Goal: Transaction & Acquisition: Purchase product/service

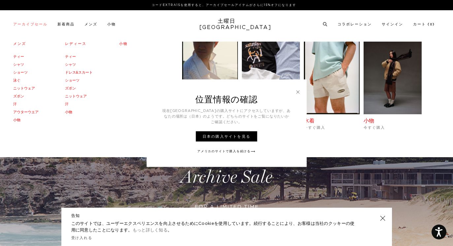
click at [39, 26] on link "アーカイブセール" at bounding box center [30, 24] width 34 height 4
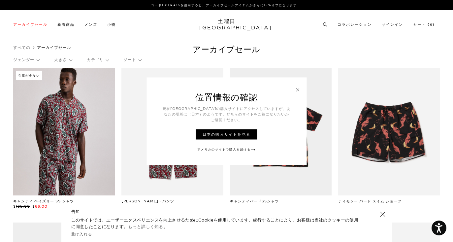
click at [298, 92] on link at bounding box center [298, 90] width 6 height 6
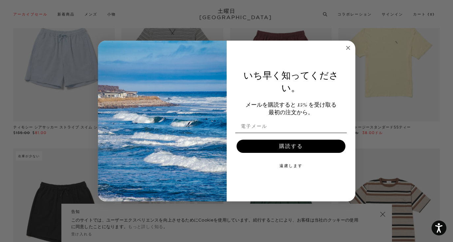
scroll to position [1000, 0]
click at [349, 50] on circle "ダイアログを閉じる" at bounding box center [348, 48] width 8 height 8
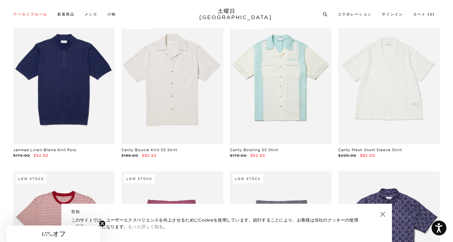
scroll to position [5310, 0]
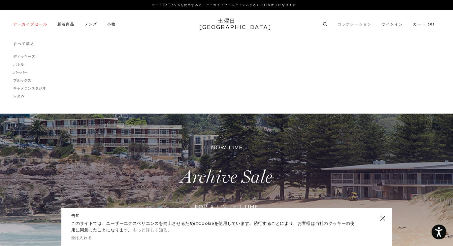
click at [357, 26] on link "コラボレーション" at bounding box center [355, 24] width 34 height 4
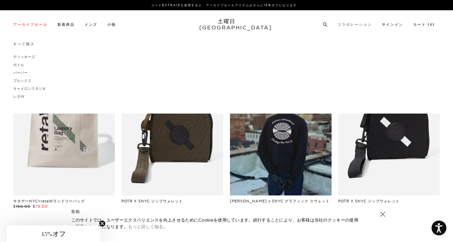
click at [357, 23] on link "コラボレーション" at bounding box center [355, 25] width 34 height 4
click at [360, 26] on link "コラボレーション" at bounding box center [355, 25] width 34 height 4
click at [358, 26] on link "コラボレーション" at bounding box center [355, 25] width 34 height 4
click at [358, 24] on link "コラボレーション" at bounding box center [355, 25] width 34 height 4
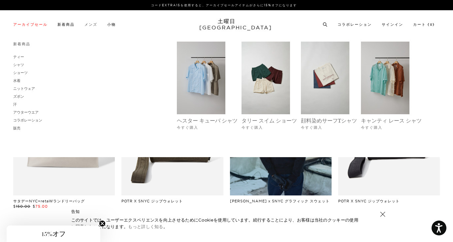
click at [90, 23] on link "メンズ" at bounding box center [91, 25] width 13 height 4
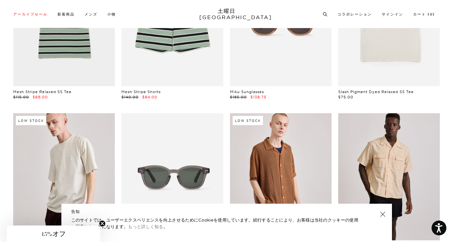
scroll to position [720, 0]
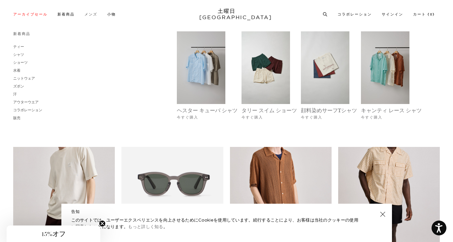
click at [92, 14] on link "メンズ" at bounding box center [91, 15] width 13 height 4
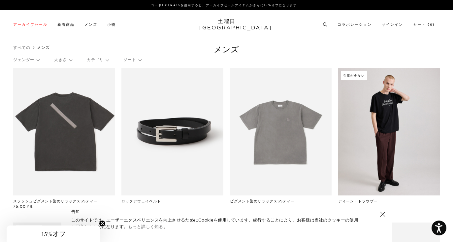
click at [105, 63] on p "カテゴリ" at bounding box center [98, 59] width 22 height 15
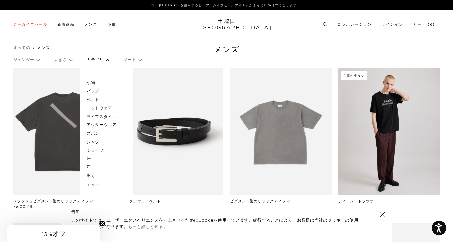
click at [93, 134] on p "ズボン" at bounding box center [107, 133] width 40 height 9
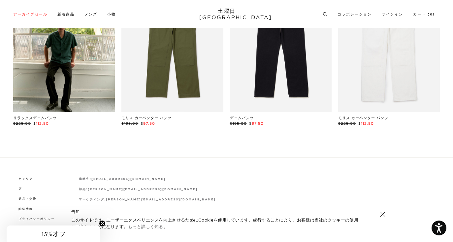
scroll to position [420, 0]
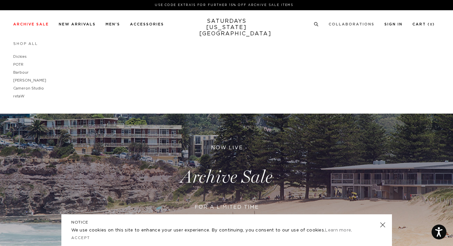
click at [364, 23] on link "Collaborations" at bounding box center [352, 24] width 46 height 4
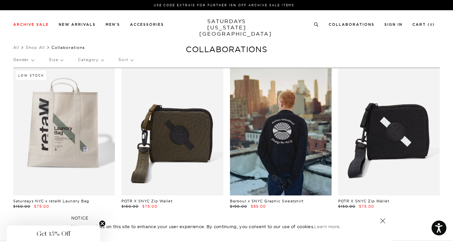
click at [100, 62] on p "Category" at bounding box center [91, 59] width 26 height 15
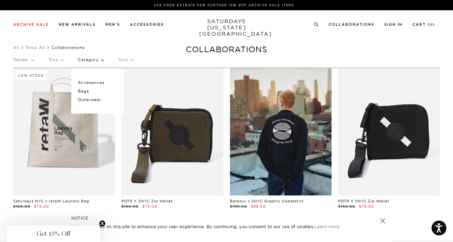
click at [152, 53] on div "Gender Size Category Accessories Bags Outerwear Sort" at bounding box center [226, 61] width 427 height 18
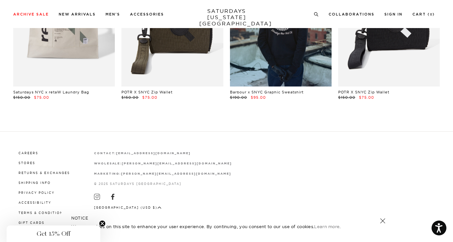
scroll to position [111, 0]
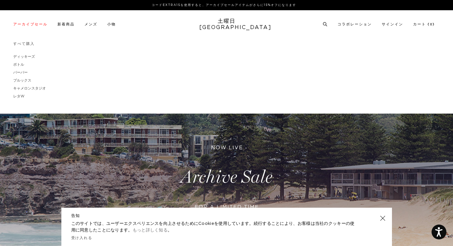
click at [18, 57] on link "ディッキーズ" at bounding box center [24, 57] width 22 height 4
